Goal: Communication & Community: Share content

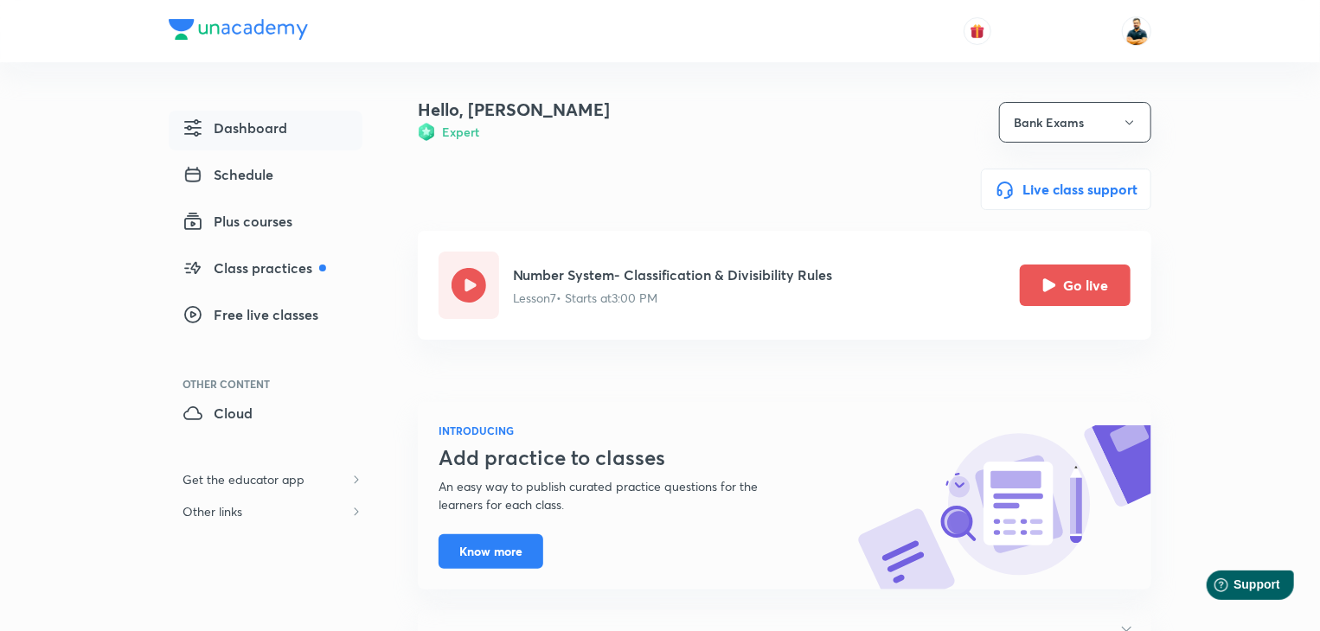
click at [1083, 313] on div "Number System- Classification & Divisibility Rules Lesson 7 • Starts at 3:00 PM…" at bounding box center [822, 285] width 618 height 67
click at [1083, 292] on button "Go live" at bounding box center [1075, 284] width 111 height 42
